Goal: Use online tool/utility: Utilize a website feature to perform a specific function

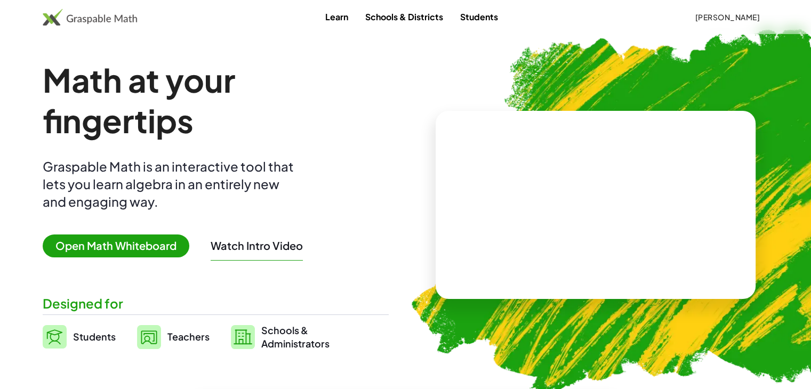
click at [139, 248] on span "Open Math Whiteboard" at bounding box center [116, 246] width 147 height 23
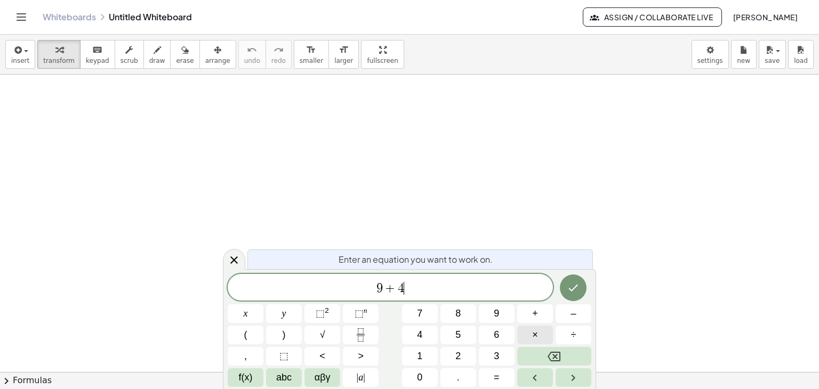
click at [531, 336] on button "×" at bounding box center [535, 335] width 36 height 19
click at [421, 313] on span "7" at bounding box center [419, 314] width 5 height 14
click at [570, 288] on icon "Done" at bounding box center [573, 288] width 13 height 13
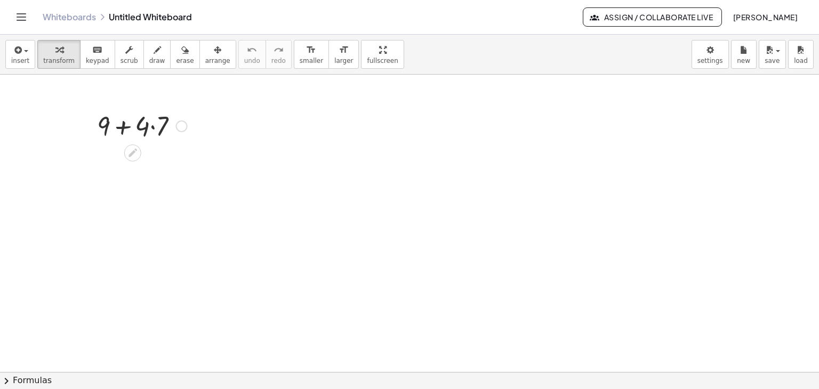
click at [123, 129] on div at bounding box center [142, 125] width 101 height 36
click at [151, 127] on div at bounding box center [142, 125] width 101 height 36
click at [122, 164] on div at bounding box center [142, 161] width 101 height 36
